Goal: Information Seeking & Learning: Find specific fact

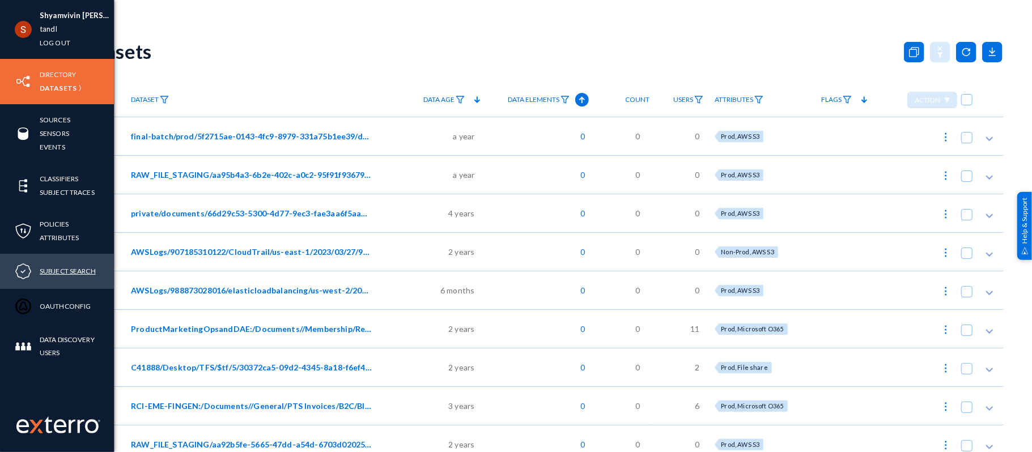
click at [64, 266] on link "Subject Search" at bounding box center [68, 271] width 56 height 13
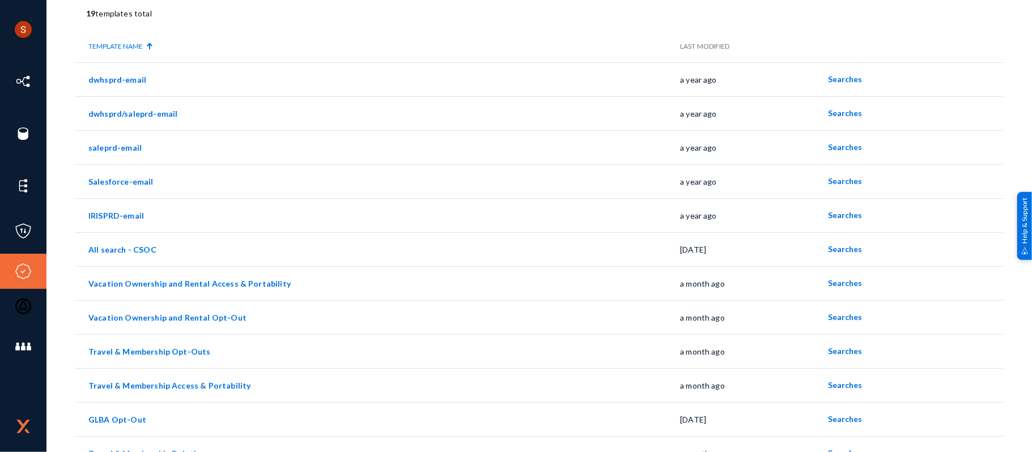
scroll to position [79, 0]
click at [838, 281] on span "Searches" at bounding box center [845, 282] width 34 height 10
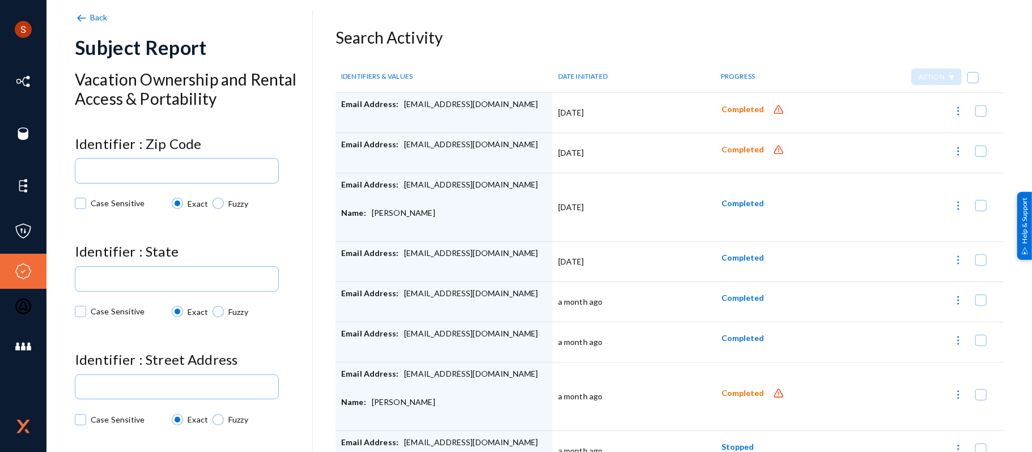
scroll to position [56, 0]
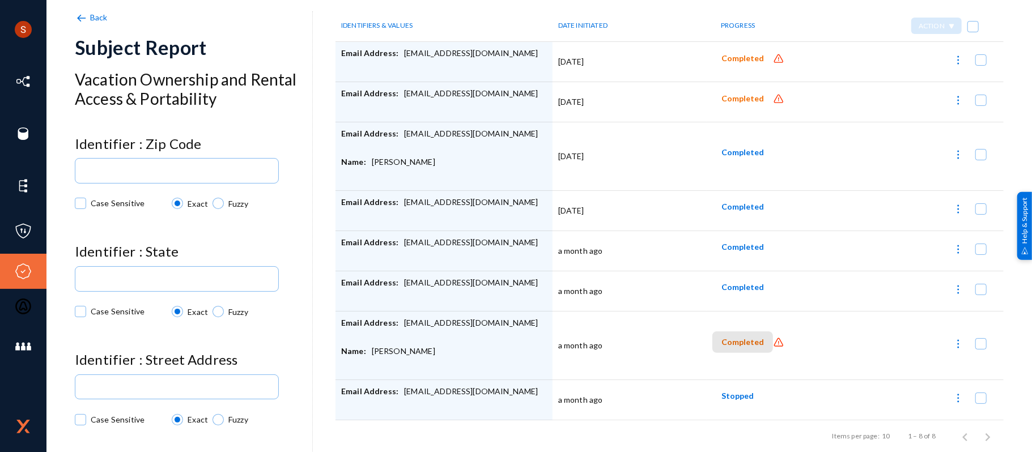
click at [739, 342] on span "Completed" at bounding box center [742, 343] width 42 height 10
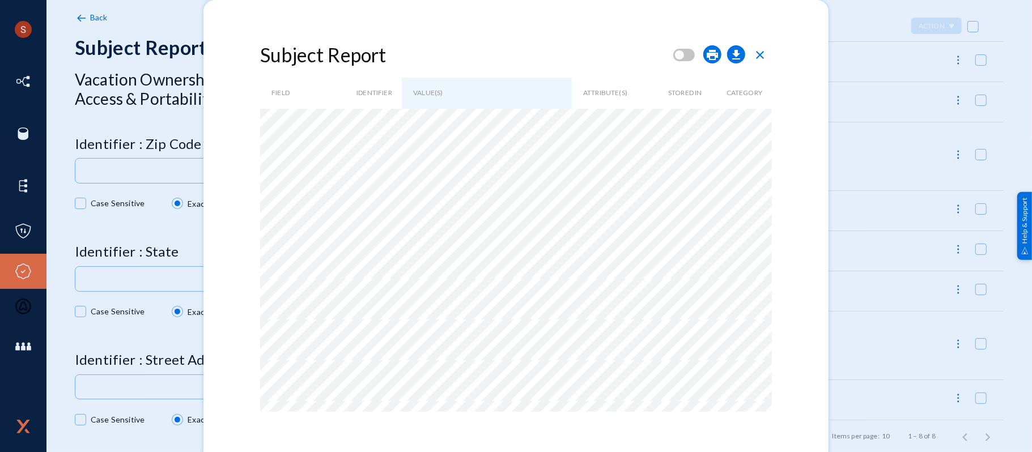
click at [765, 54] on span "close" at bounding box center [760, 55] width 14 height 14
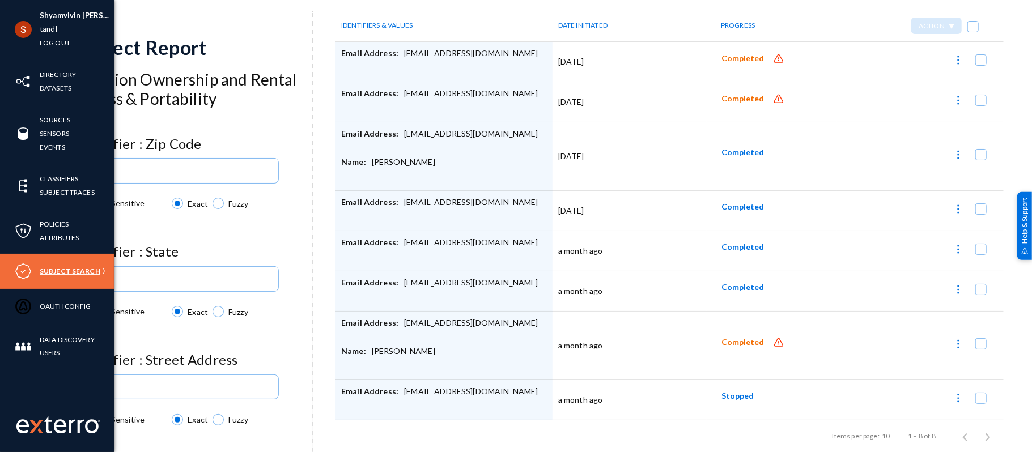
click at [65, 272] on link "Subject Search" at bounding box center [70, 271] width 61 height 13
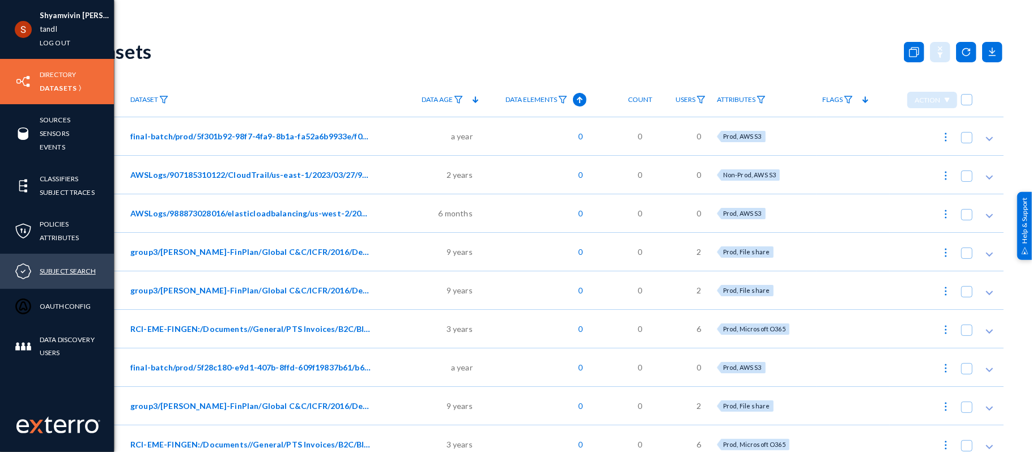
click at [78, 268] on link "Subject Search" at bounding box center [68, 271] width 56 height 13
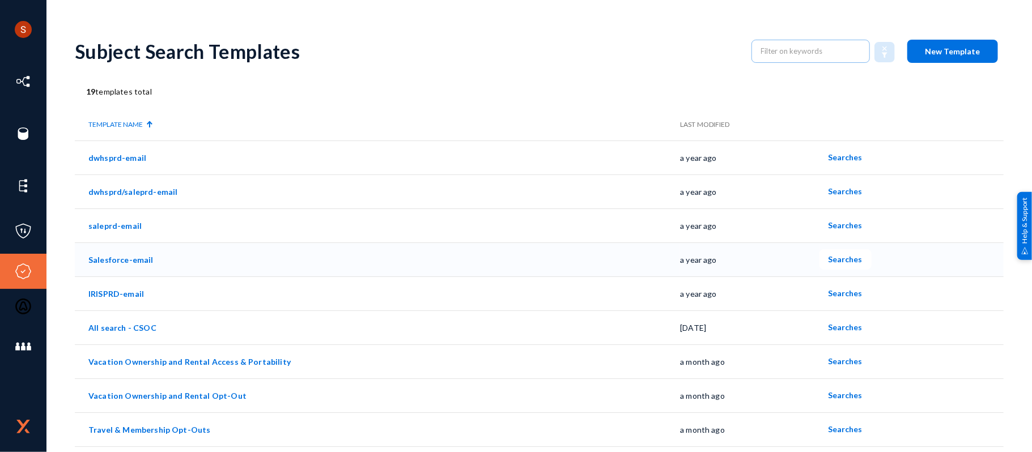
scroll to position [41, 0]
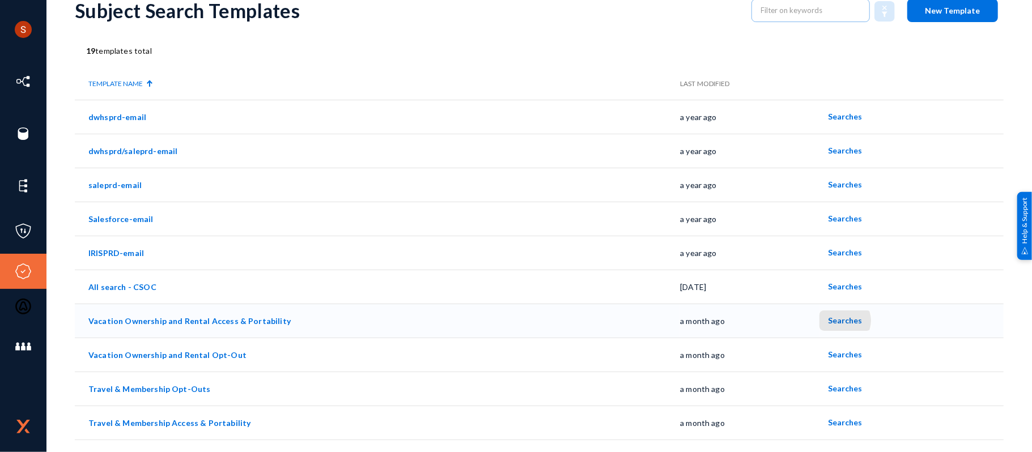
click at [834, 321] on span "Searches" at bounding box center [845, 321] width 34 height 10
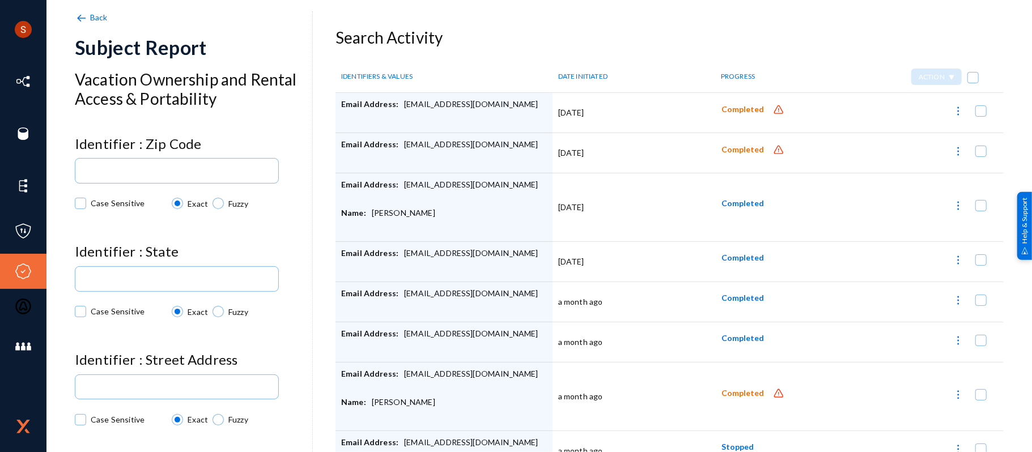
click at [442, 99] on div "Email Address: [EMAIL_ADDRESS][DOMAIN_NAME]" at bounding box center [444, 113] width 206 height 28
click at [411, 104] on div "Email Address: [EMAIL_ADDRESS][DOMAIN_NAME]" at bounding box center [444, 113] width 206 height 28
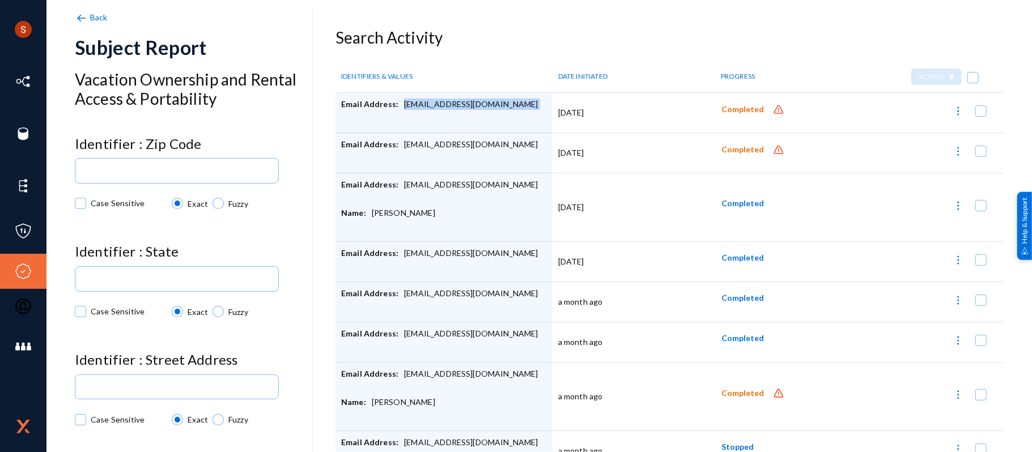
copy div "[EMAIL_ADDRESS][DOMAIN_NAME]"
click at [744, 99] on button "Completed" at bounding box center [742, 109] width 61 height 21
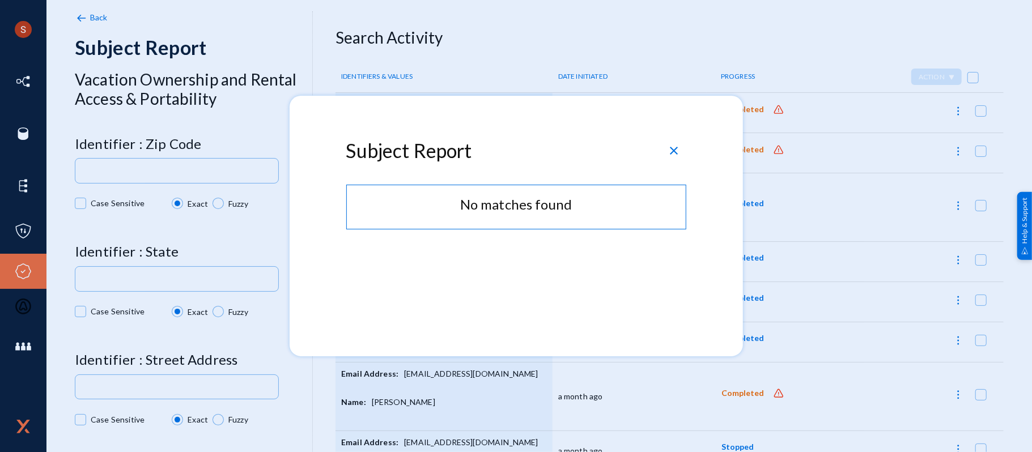
click at [478, 71] on div at bounding box center [516, 226] width 1032 height 452
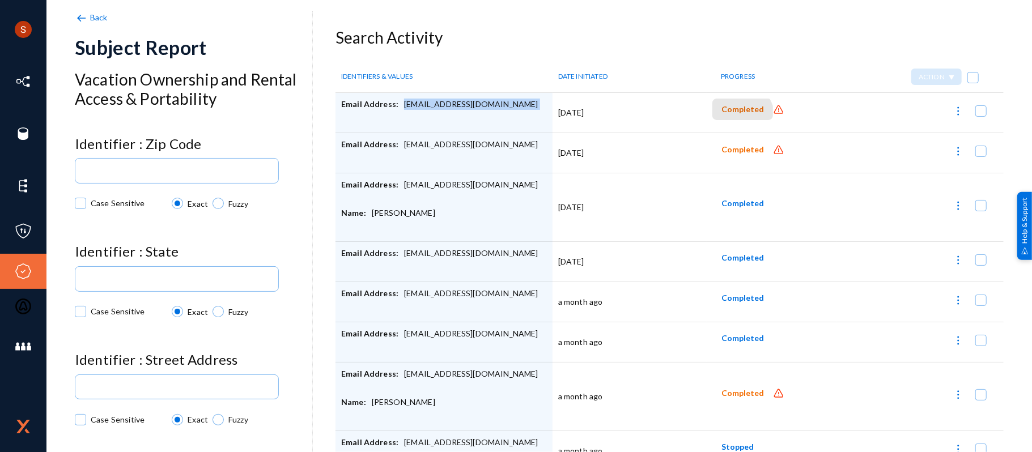
click at [731, 119] on button "Completed" at bounding box center [742, 109] width 61 height 21
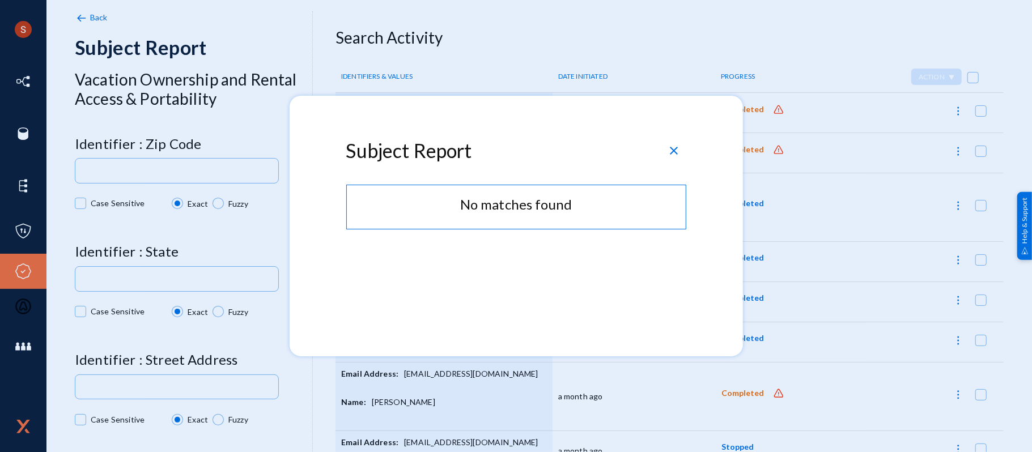
click at [673, 147] on span "close" at bounding box center [674, 151] width 14 height 14
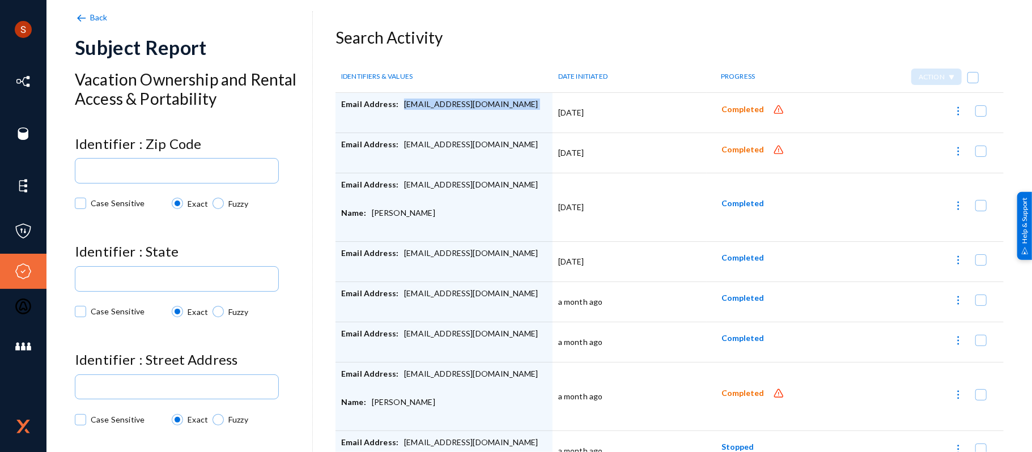
scroll to position [56, 0]
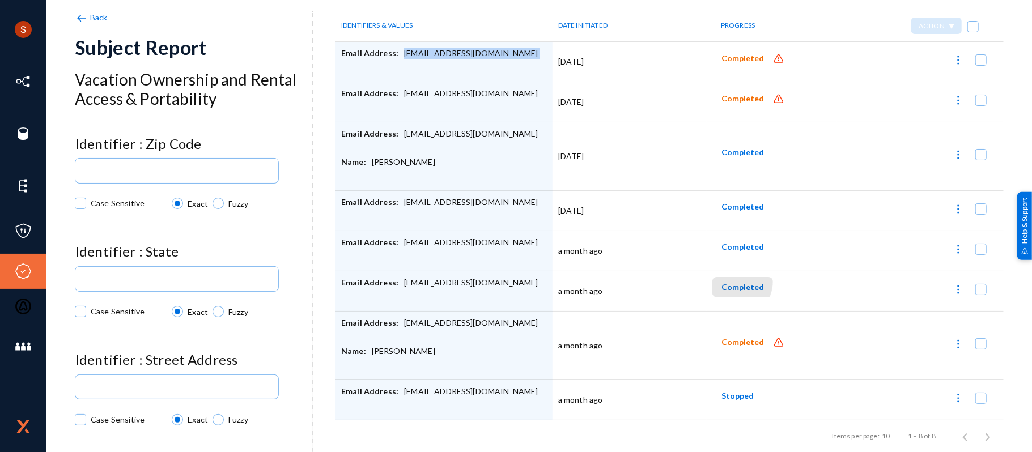
click at [725, 282] on span "Completed" at bounding box center [742, 287] width 42 height 10
click at [739, 340] on span "Completed" at bounding box center [742, 343] width 42 height 10
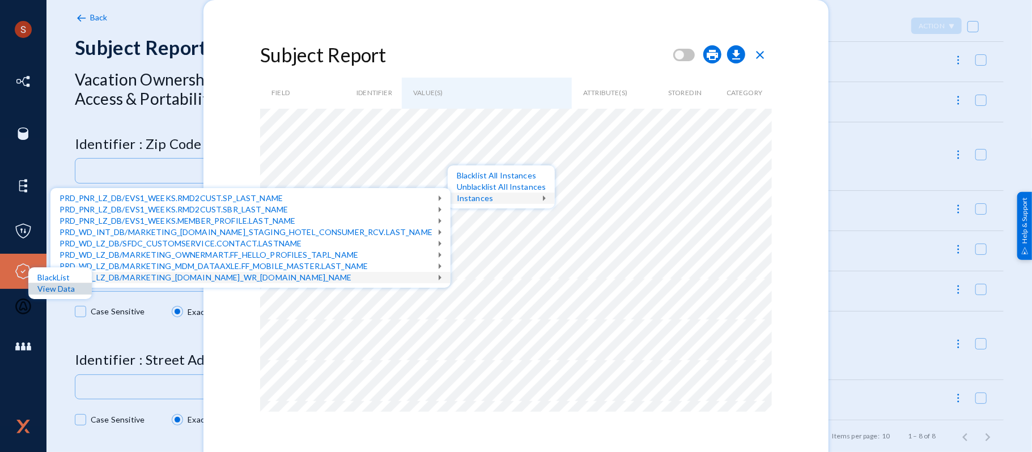
click at [63, 293] on div "View Data" at bounding box center [59, 288] width 63 height 11
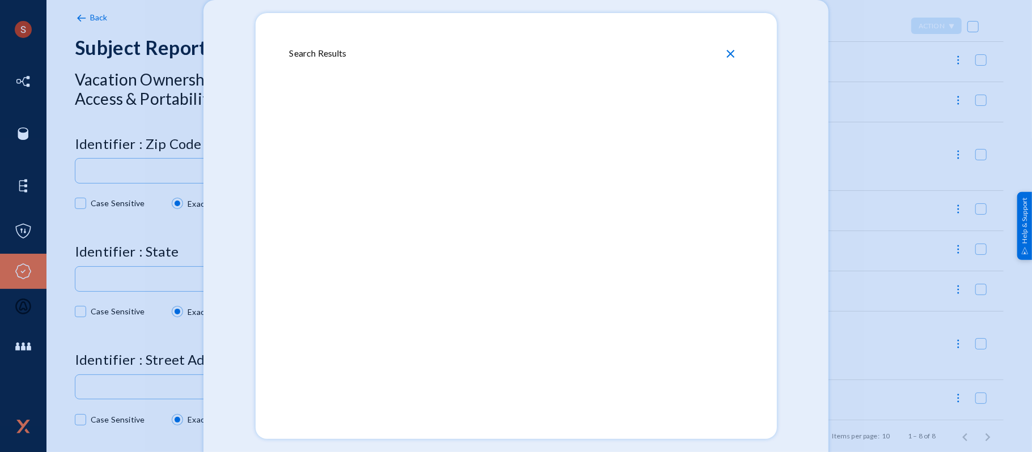
click at [730, 50] on span "close" at bounding box center [731, 54] width 14 height 14
